Goal: Task Accomplishment & Management: Use online tool/utility

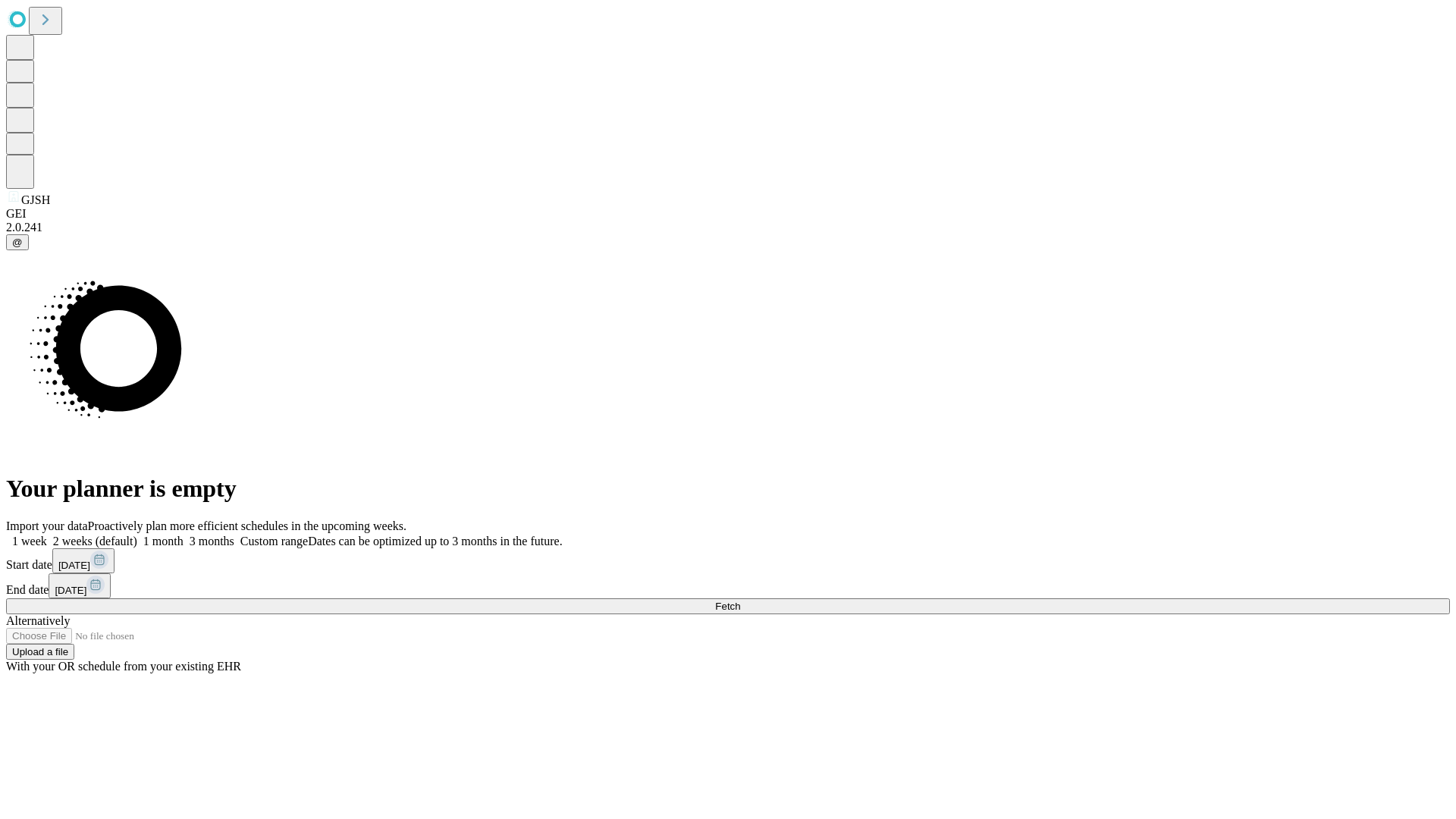
click at [740, 600] on span "Fetch" at bounding box center [727, 606] width 25 height 11
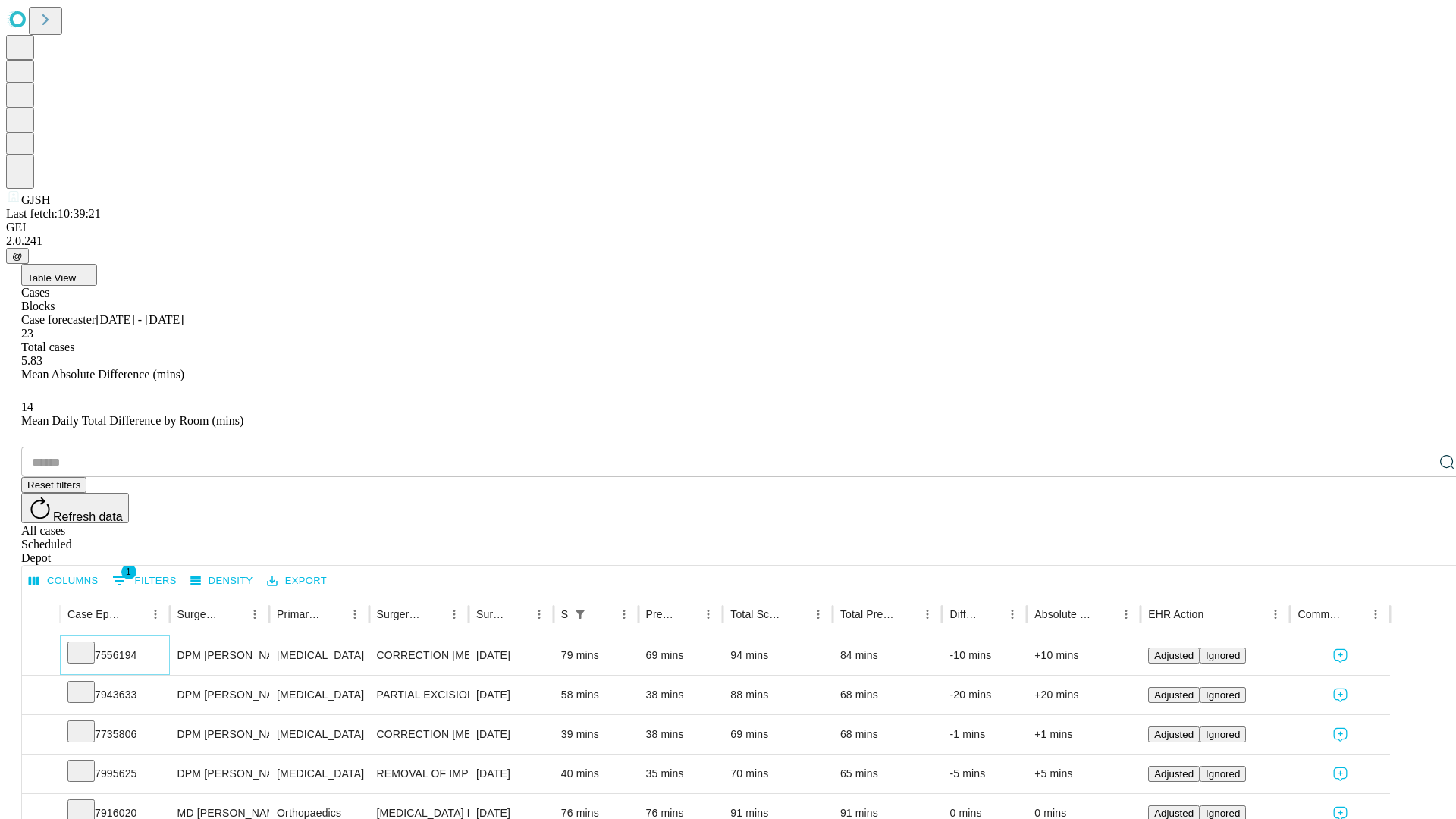
click at [88, 644] on icon at bounding box center [81, 651] width 16 height 16
